Goal: Information Seeking & Learning: Learn about a topic

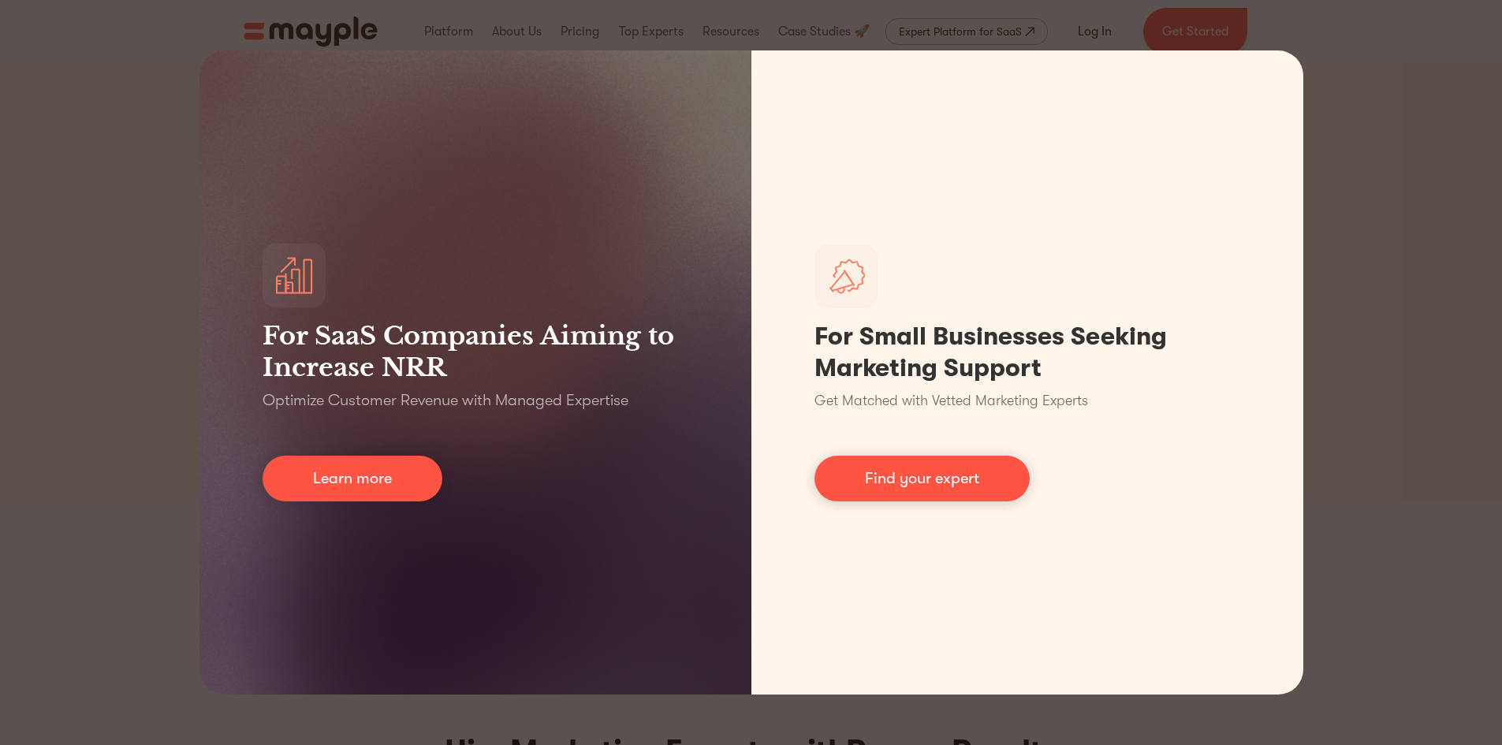
click at [1467, 419] on div "For SaaS Companies Aiming to Increase NRR Optimize Customer Revenue with Manage…" at bounding box center [751, 372] width 1502 height 745
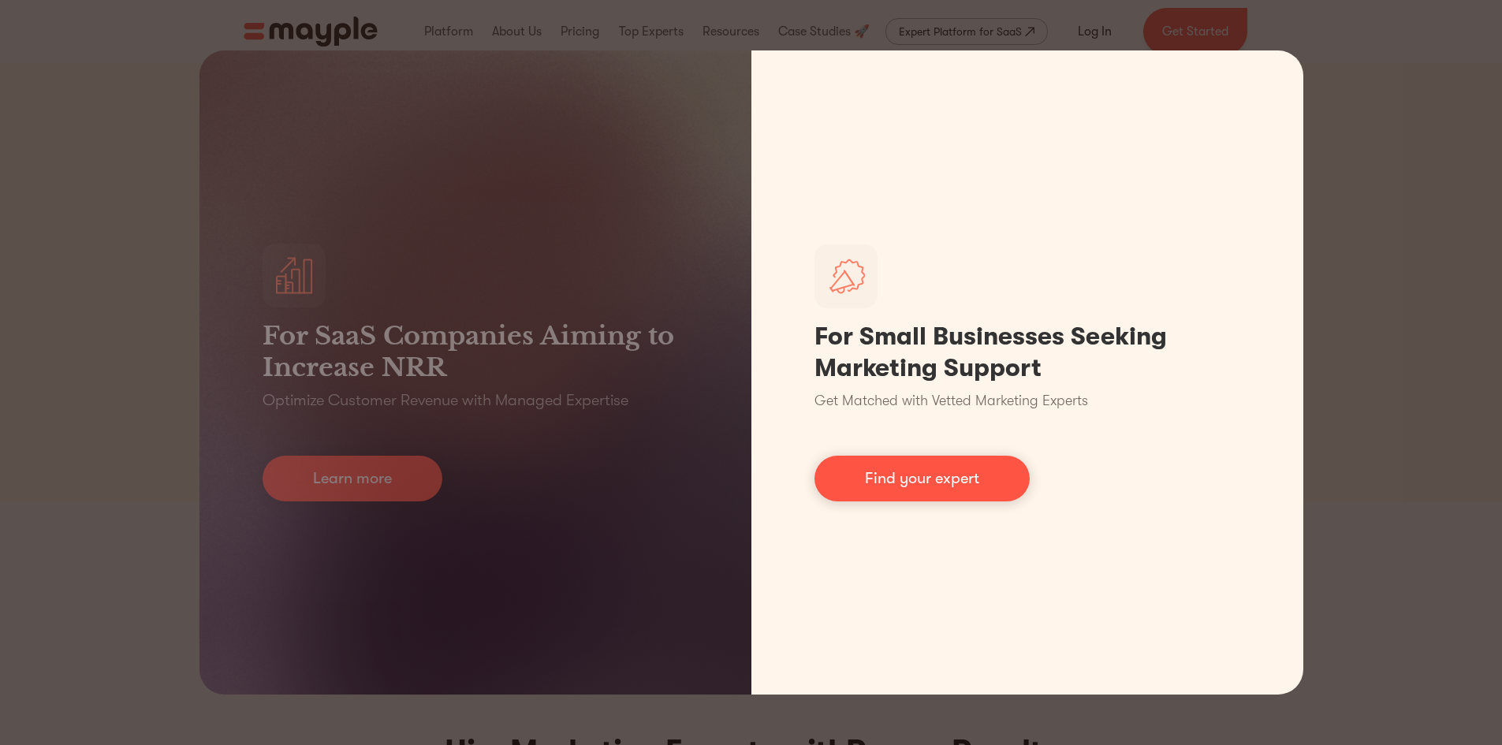
click at [984, 483] on link "Find your expert" at bounding box center [921, 479] width 215 height 46
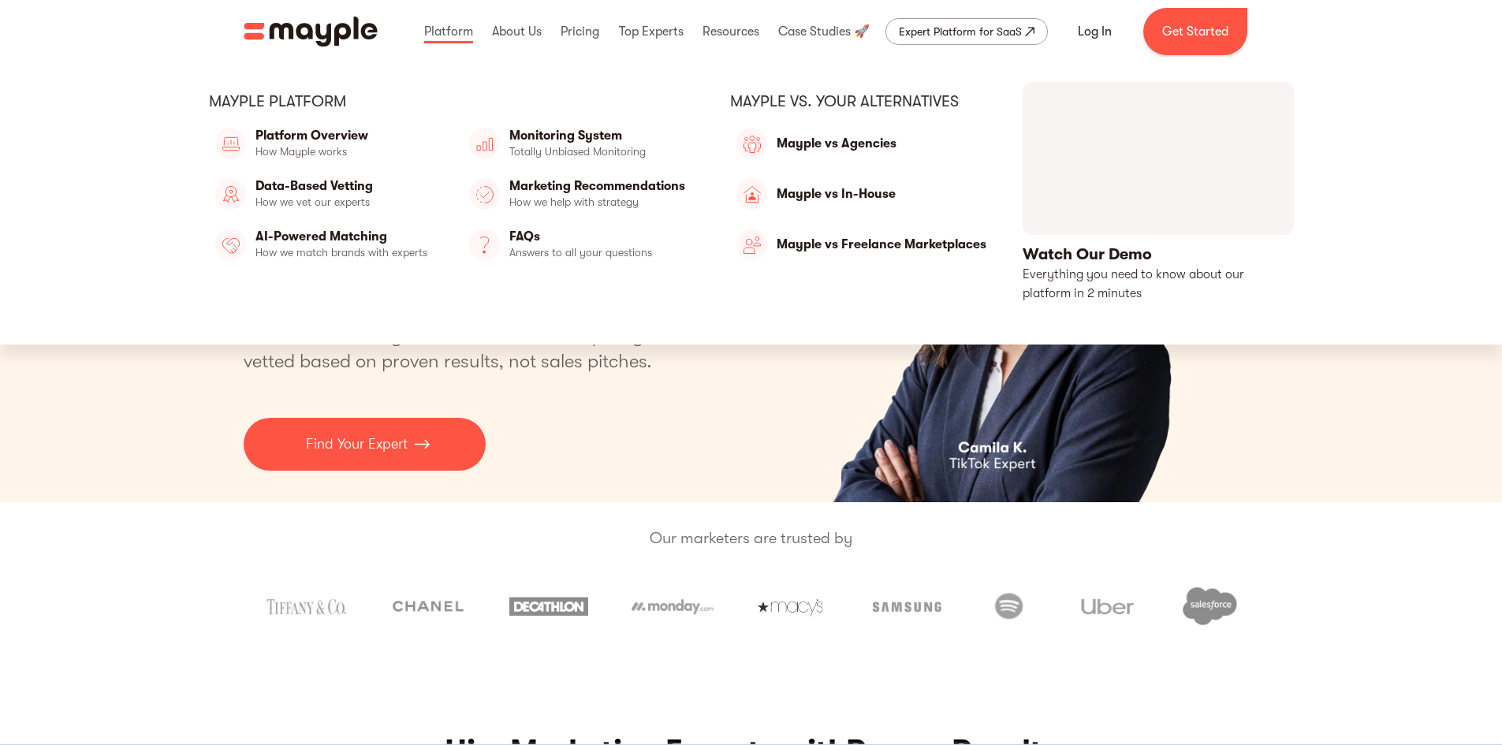
click at [337, 147] on link "Platform Overview" at bounding box center [326, 144] width 235 height 38
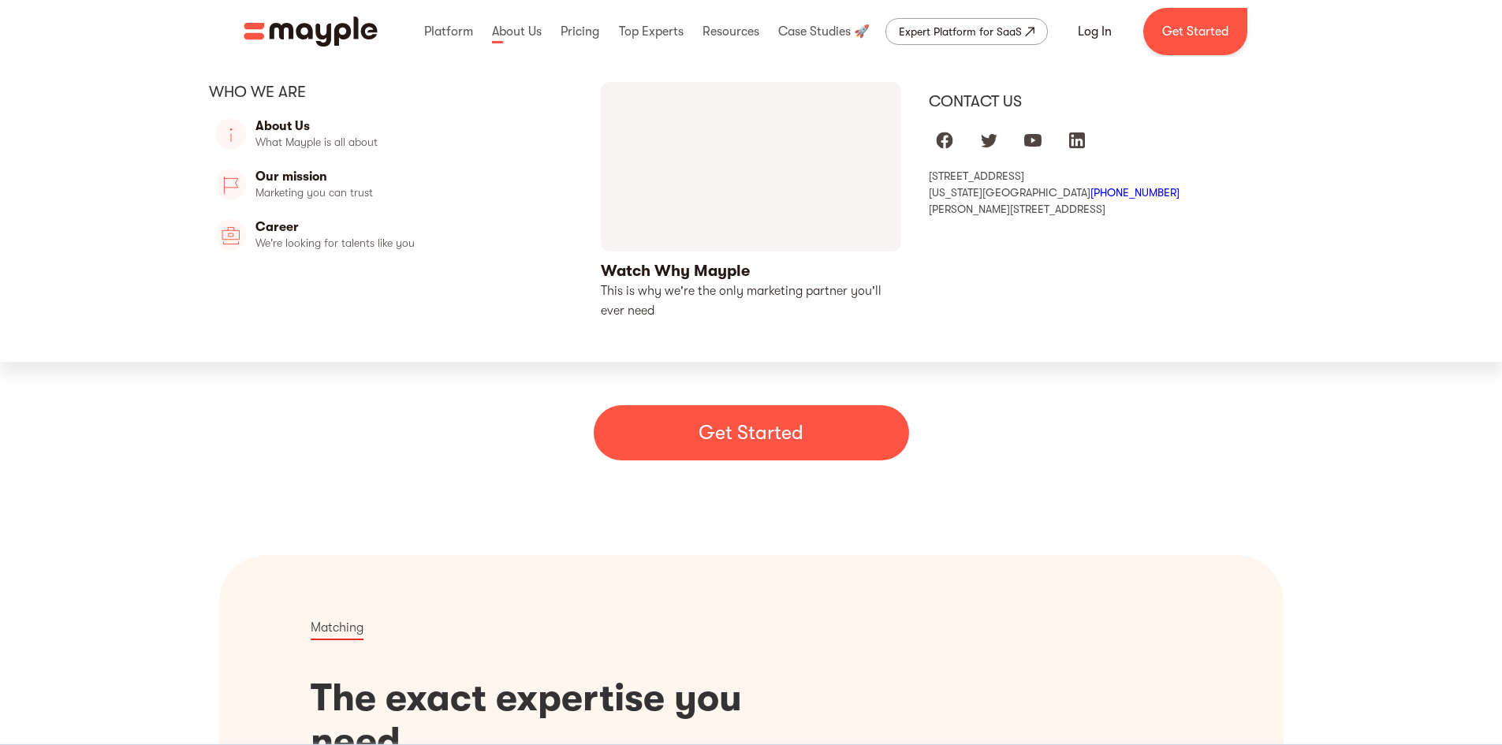
click at [521, 29] on link at bounding box center [517, 31] width 58 height 50
